Goal: Use online tool/utility: Utilize a website feature to perform a specific function

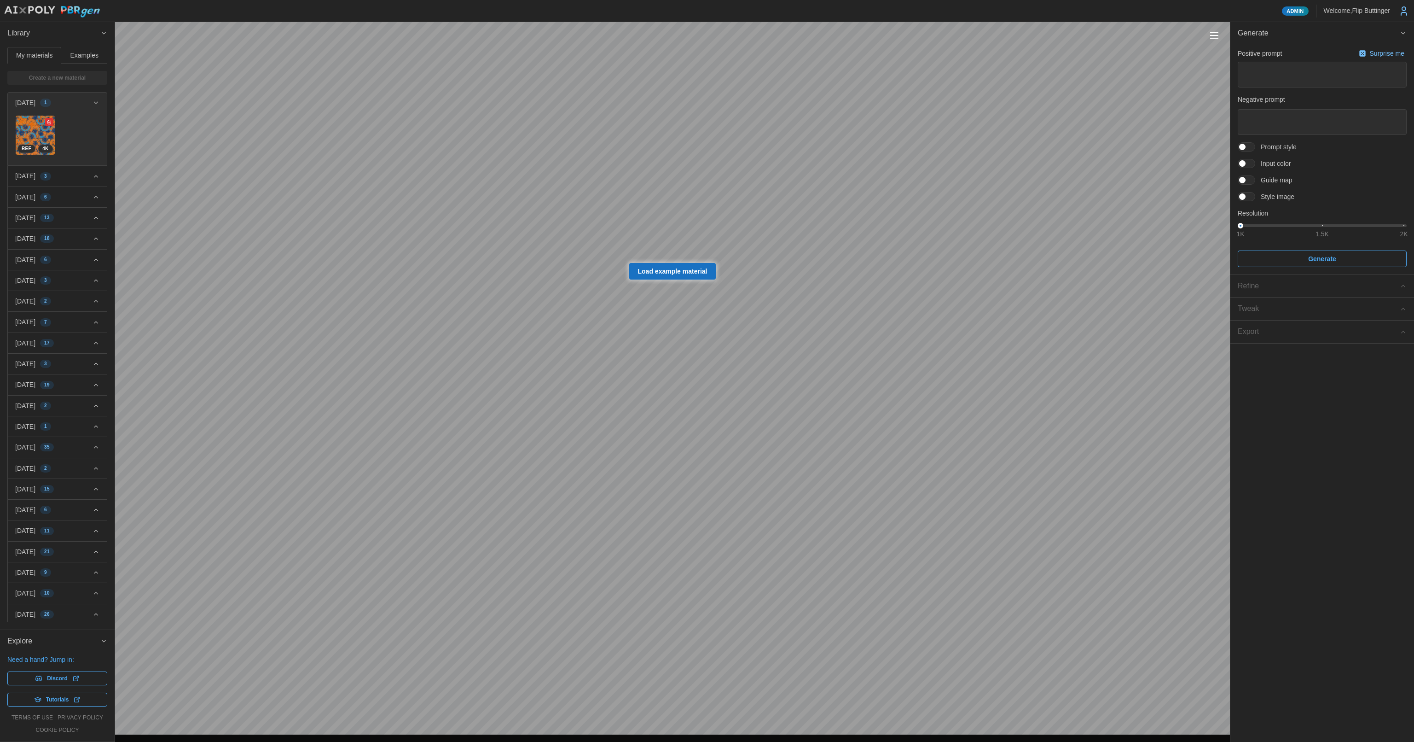
click at [34, 129] on img at bounding box center [35, 135] width 39 height 39
type textarea "*"
type textarea "**********"
type textarea "******"
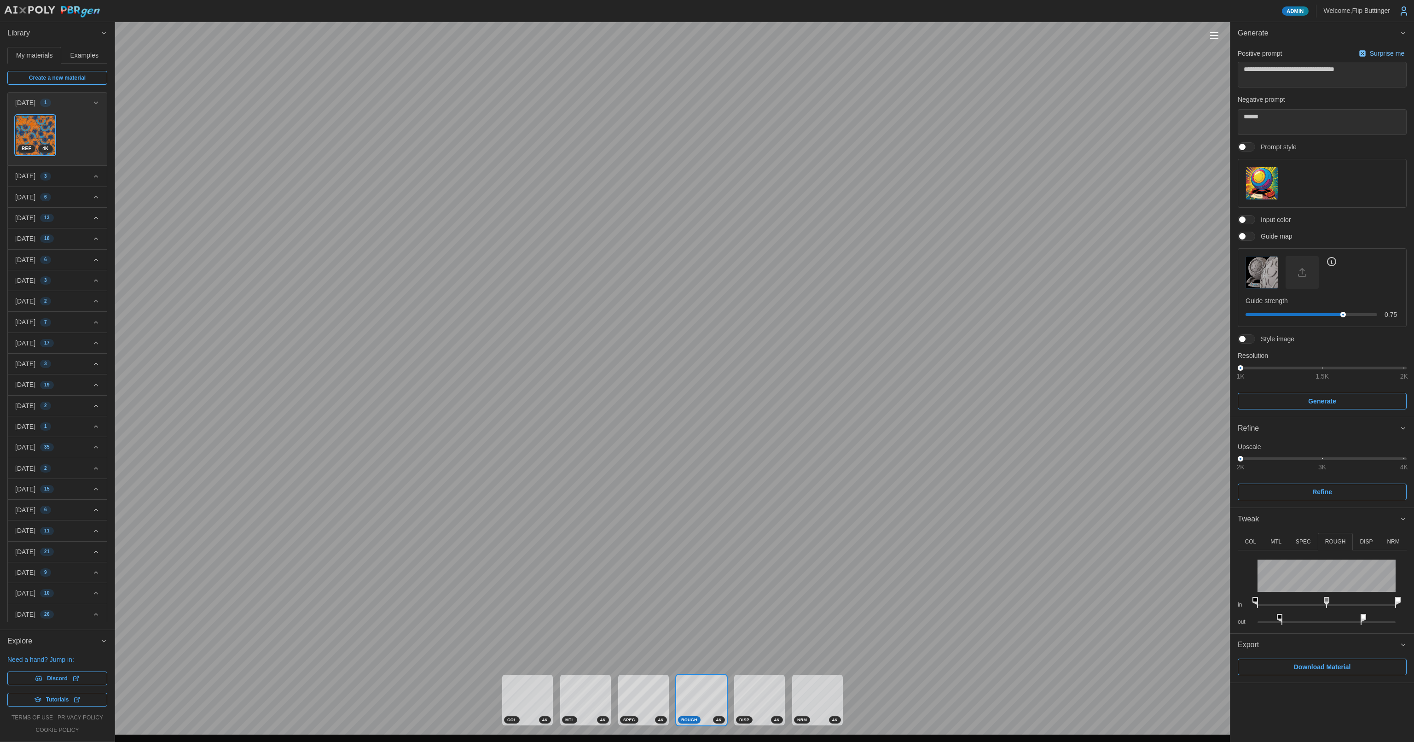
drag, startPoint x: 1333, startPoint y: 614, endPoint x: 1281, endPoint y: 612, distance: 51.1
click at [1281, 612] on div "out" at bounding box center [1322, 617] width 169 height 17
click at [1304, 542] on p "SPEC" at bounding box center [1303, 542] width 15 height 8
drag, startPoint x: 1323, startPoint y: 616, endPoint x: 1339, endPoint y: 591, distance: 29.6
click at [1316, 617] on icon at bounding box center [1315, 619] width 6 height 11
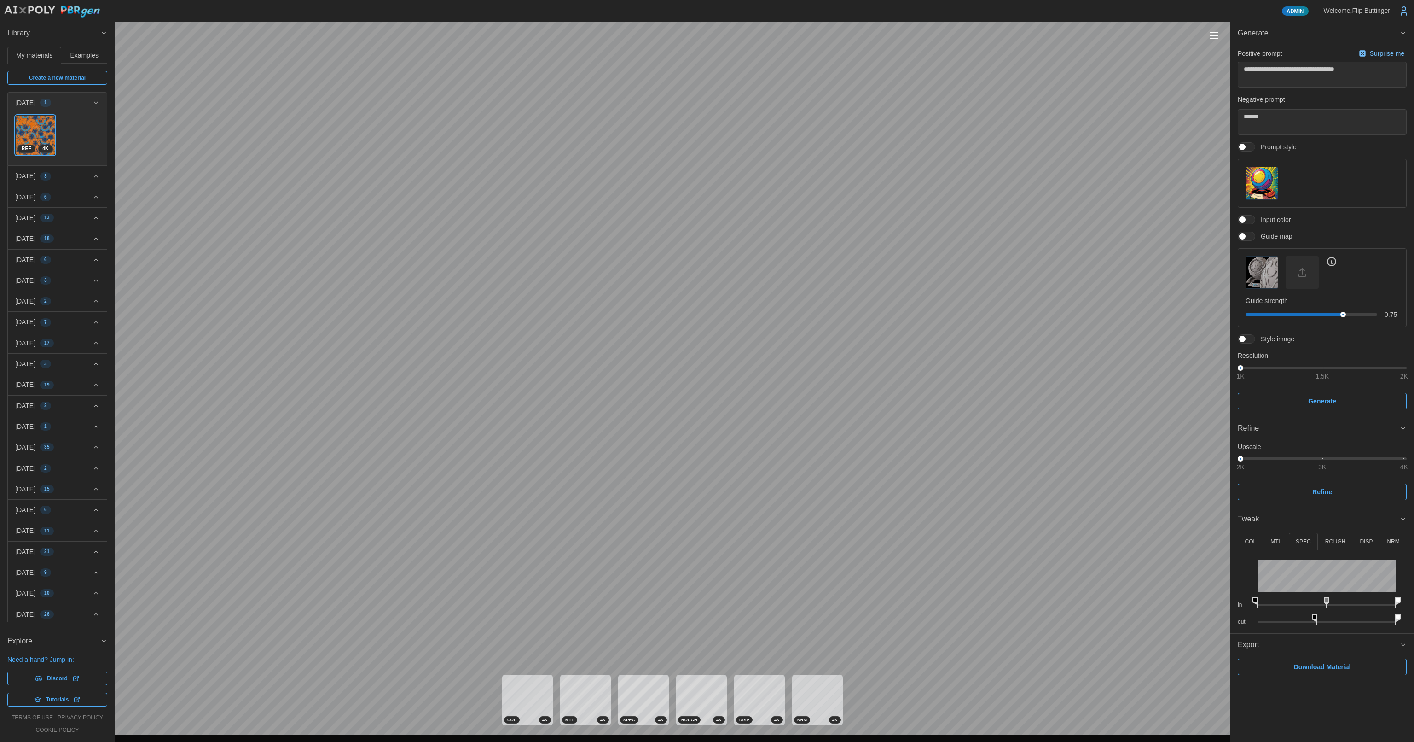
click at [1332, 535] on button "ROUGH" at bounding box center [1335, 542] width 35 height 18
click at [1175, 603] on div "Admin Welcome, [GEOGRAPHIC_DATA] Buttinger Library My materials Examples Create…" at bounding box center [707, 371] width 1414 height 742
click at [1364, 541] on p "DISP" at bounding box center [1366, 542] width 13 height 8
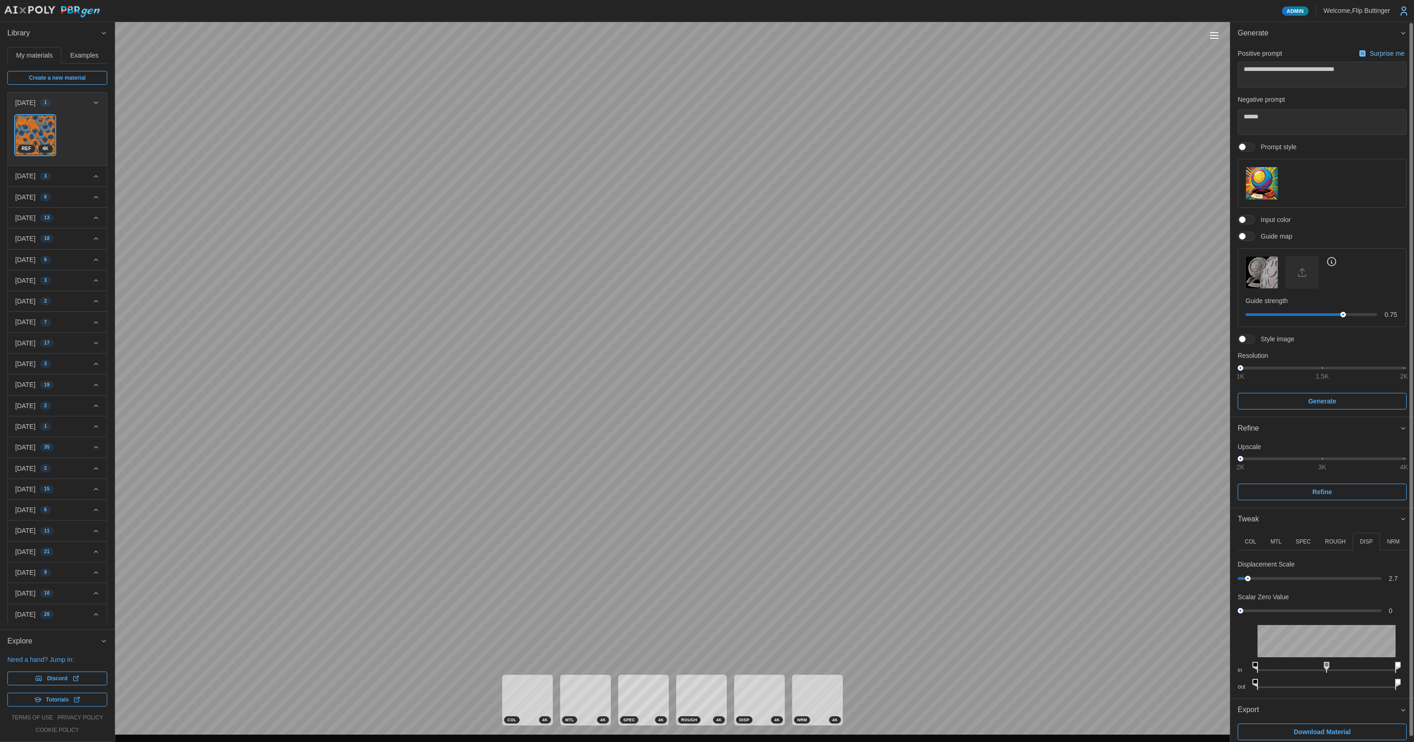
click at [1247, 610] on div at bounding box center [1310, 610] width 138 height 3
drag, startPoint x: 1256, startPoint y: 609, endPoint x: 1230, endPoint y: 608, distance: 26.3
click at [1230, 610] on div "COL MTL SPEC ROUGH DISP NRM in out Hue Shift 0 º Saturation 100 % in out in out…" at bounding box center [1322, 614] width 184 height 168
click at [1392, 540] on p "NRM" at bounding box center [1393, 542] width 12 height 8
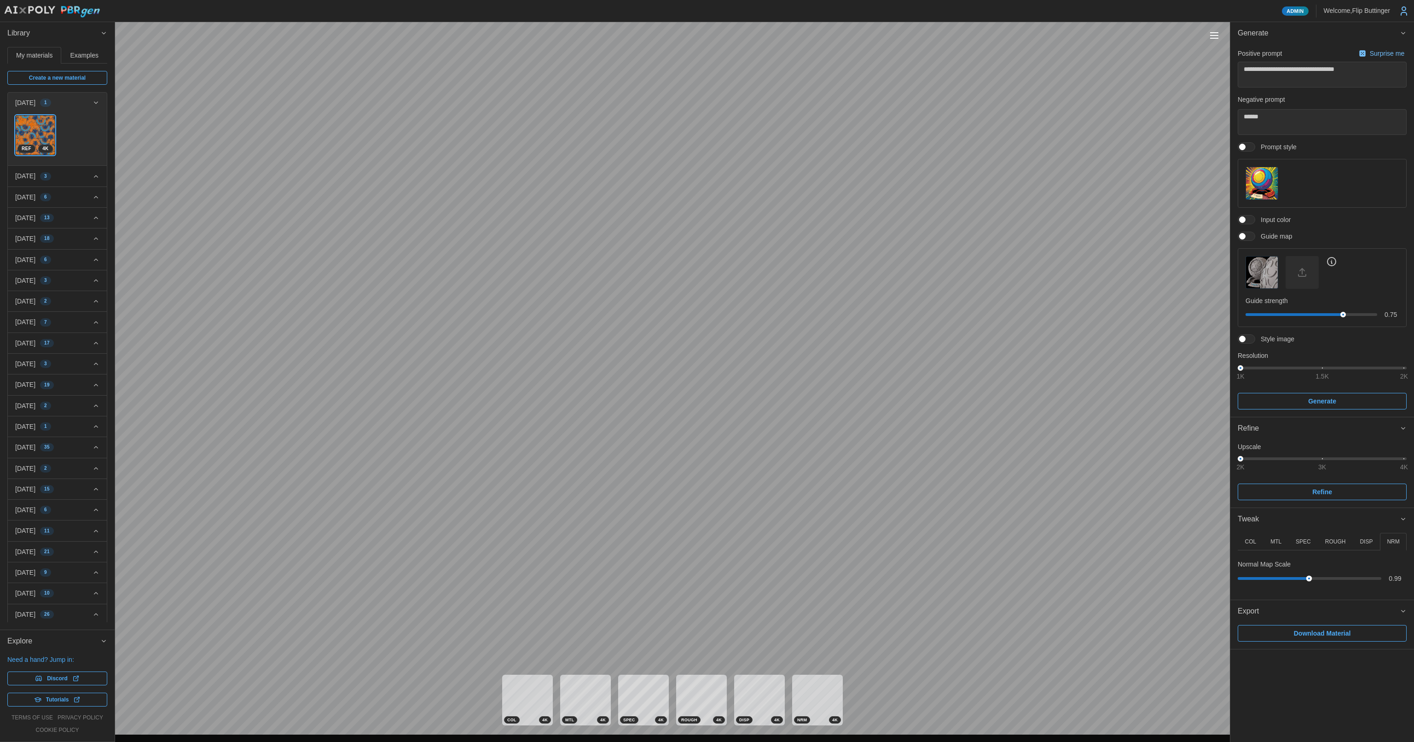
drag, startPoint x: 1260, startPoint y: 577, endPoint x: 1318, endPoint y: 582, distance: 57.8
click at [1309, 580] on div at bounding box center [1309, 578] width 6 height 6
click at [1316, 630] on span "Download Material" at bounding box center [1322, 633] width 57 height 16
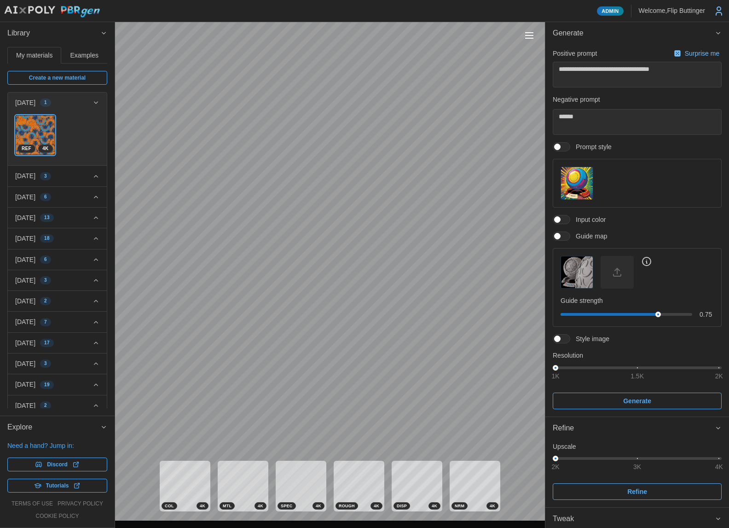
type textarea "*"
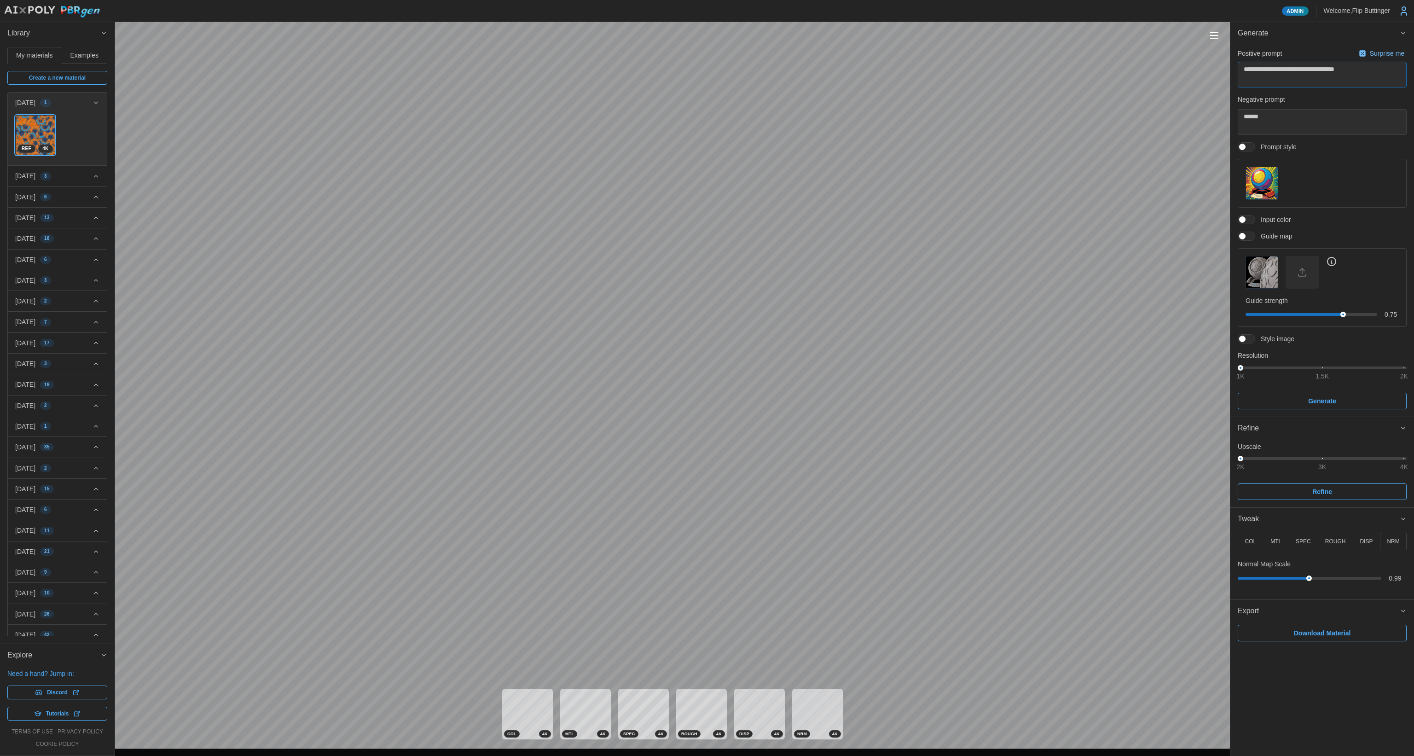
click at [1097, 66] on div "Admin Welcome, [GEOGRAPHIC_DATA] Buttinger Library My materials Examples Create…" at bounding box center [707, 378] width 1414 height 756
